Goal: Navigation & Orientation: Find specific page/section

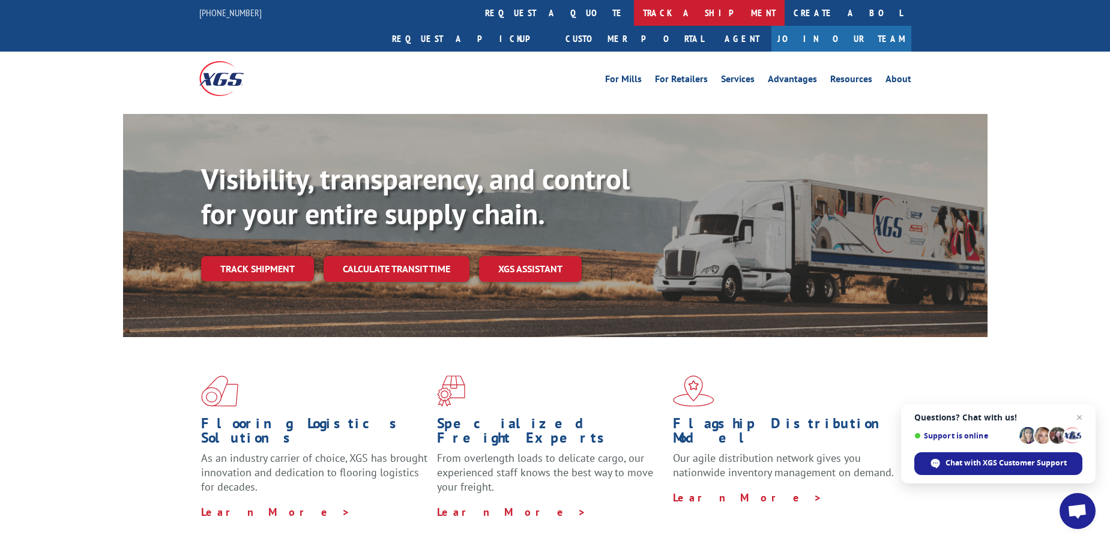
click at [634, 11] on link "track a shipment" at bounding box center [709, 13] width 151 height 26
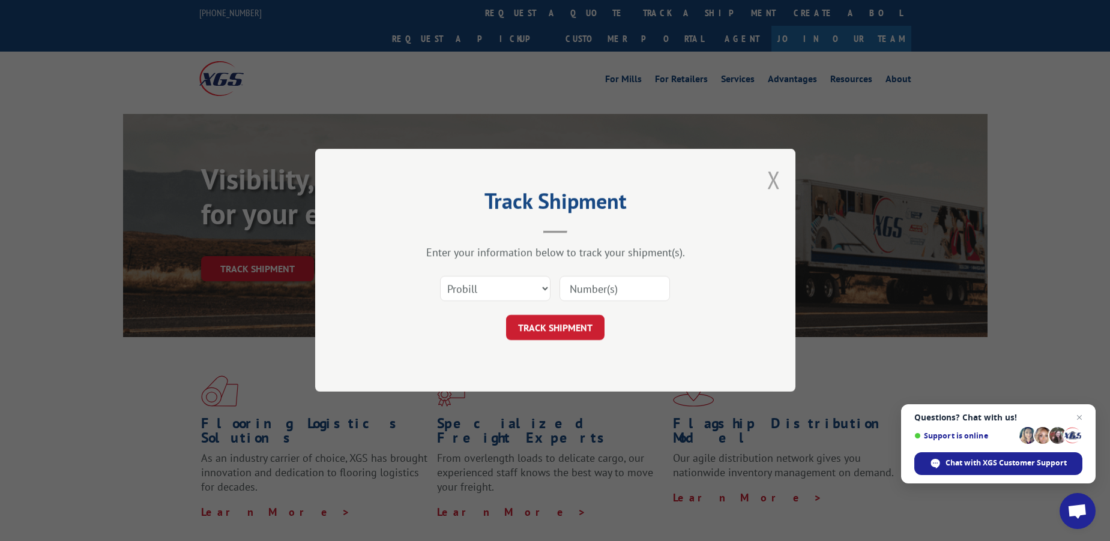
click at [772, 177] on button "Close modal" at bounding box center [773, 180] width 13 height 32
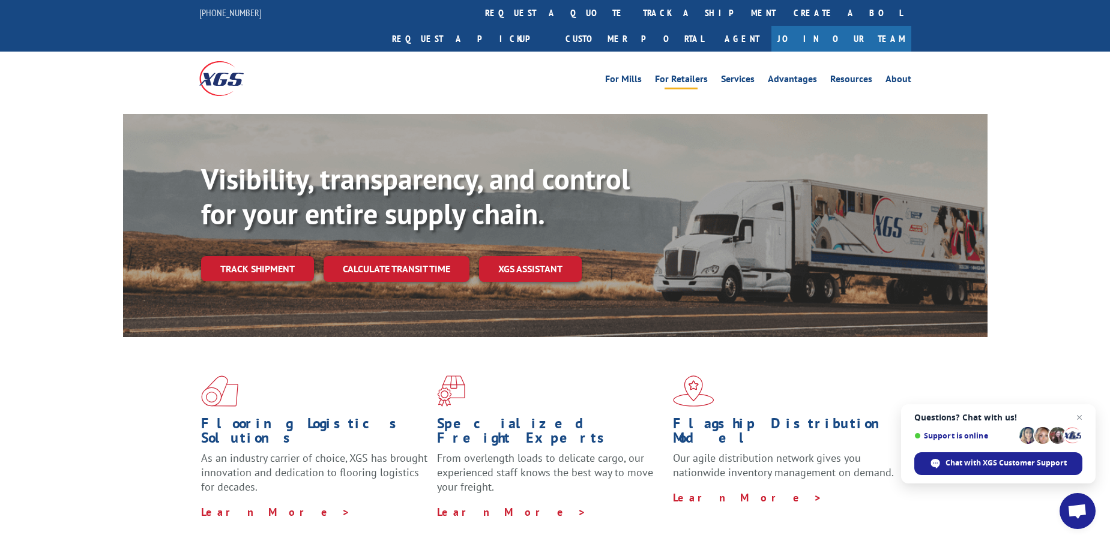
click at [690, 74] on link "For Retailers" at bounding box center [681, 80] width 53 height 13
click at [900, 74] on link "About" at bounding box center [898, 80] width 26 height 13
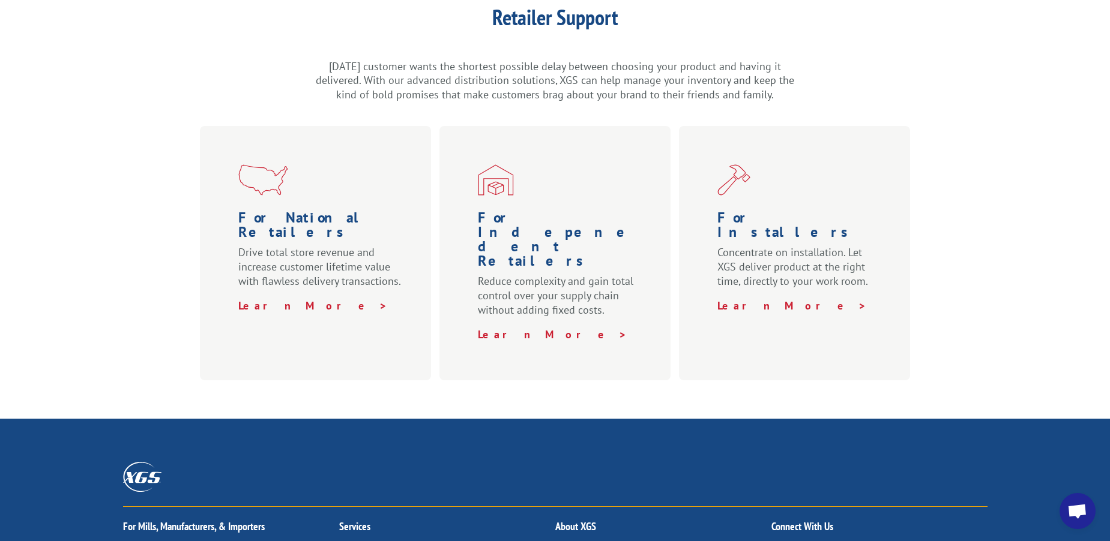
scroll to position [372, 0]
